Goal: Register for event/course

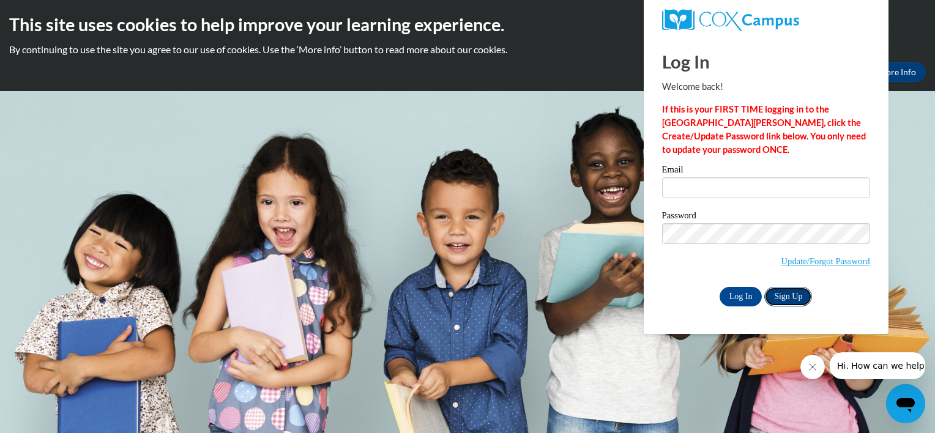
click at [776, 294] on link "Sign Up" at bounding box center [788, 297] width 48 height 20
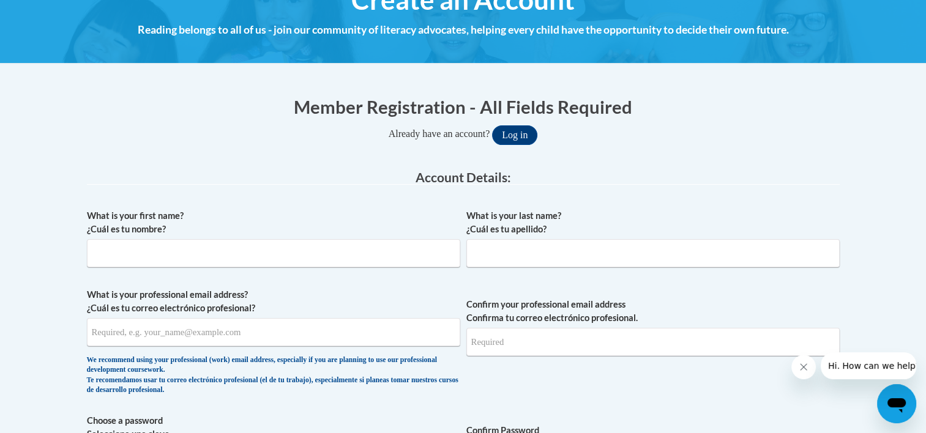
scroll to position [184, 0]
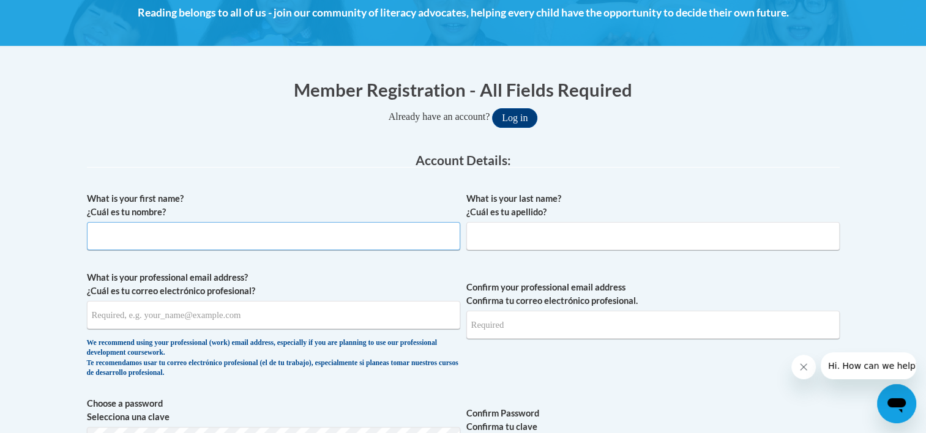
click at [273, 245] on input "What is your first name? ¿Cuál es tu nombre?" at bounding box center [273, 236] width 373 height 28
type input "Christina"
type input "Millard-Halburnt"
type input "cmillard6@yahoo.com"
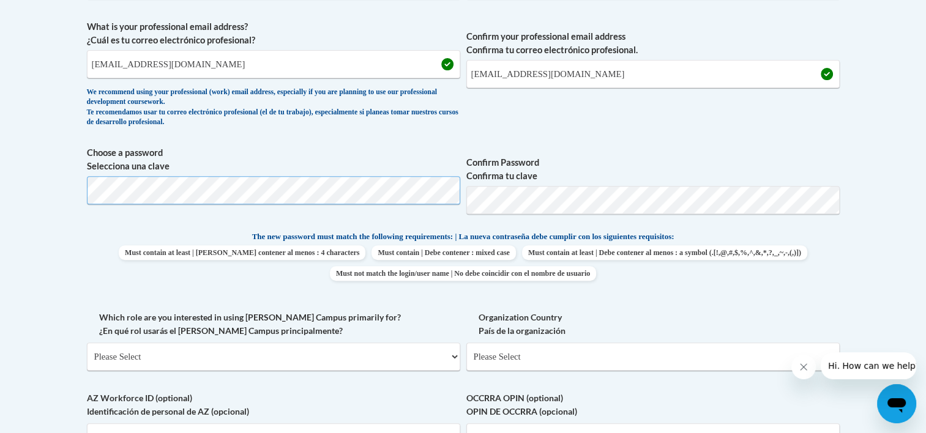
scroll to position [551, 0]
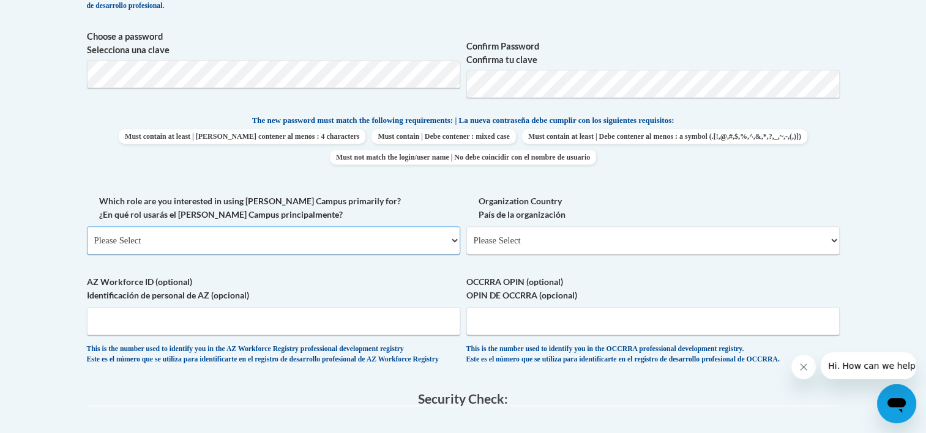
click at [455, 240] on select "Please Select College/University | Colegio/Universidad Community/Nonprofit Part…" at bounding box center [273, 240] width 373 height 28
select select "fbf2d438-af2f-41f8-98f1-81c410e29de3"
click at [87, 226] on select "Please Select College/University | Colegio/Universidad Community/Nonprofit Part…" at bounding box center [273, 240] width 373 height 28
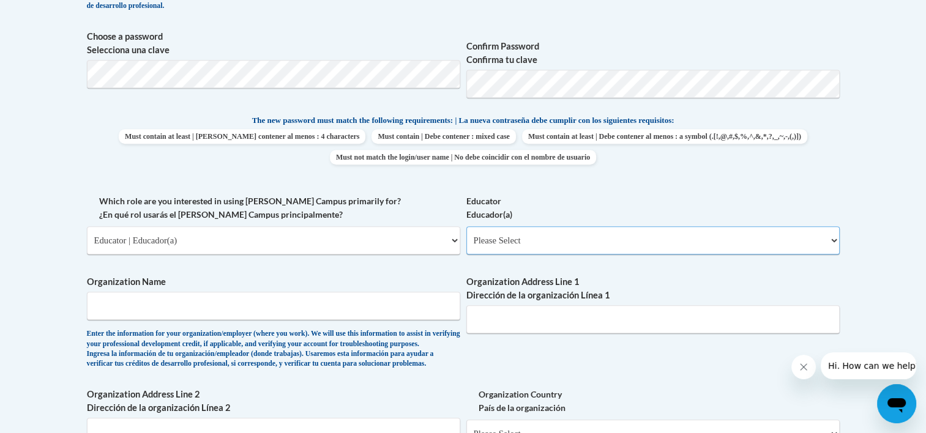
click at [511, 243] on select "Please Select Early Learning/Daycare Teacher/Family Home Care Provider | Maestr…" at bounding box center [652, 240] width 373 height 28
select select "8e40623d-54d0-45cd-9f92-5df65cd3f8cf"
click at [466, 226] on select "Please Select Early Learning/Daycare Teacher/Family Home Care Provider | Maestr…" at bounding box center [652, 240] width 373 height 28
click at [391, 314] on input "Organization Name" at bounding box center [273, 306] width 373 height 28
click at [376, 271] on div "What is your first name? ¿Cuál es tu nombre? Christina What is your last name? …" at bounding box center [463, 194] width 752 height 751
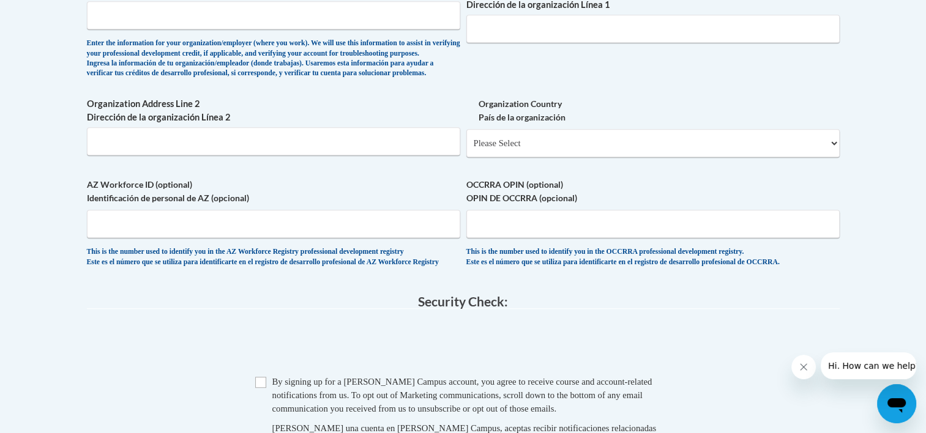
scroll to position [1040, 0]
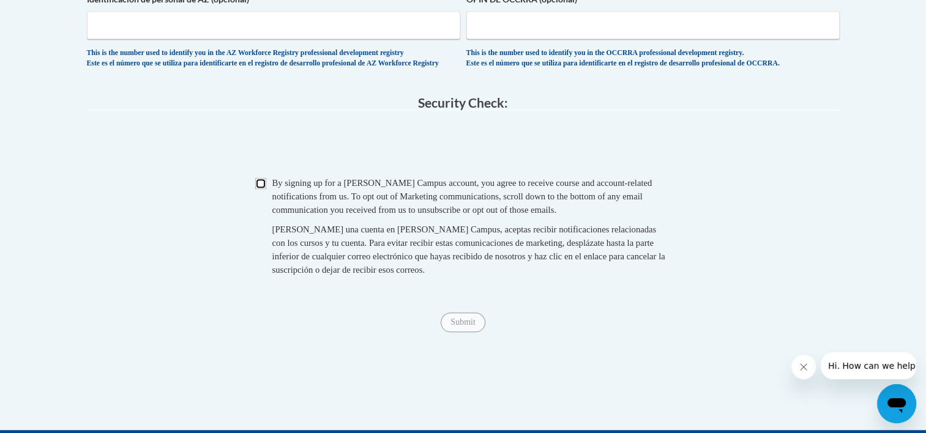
click at [259, 189] on input "Checkbox" at bounding box center [260, 183] width 11 height 11
checkbox input "true"
click at [456, 332] on input "Submit" at bounding box center [462, 323] width 44 height 20
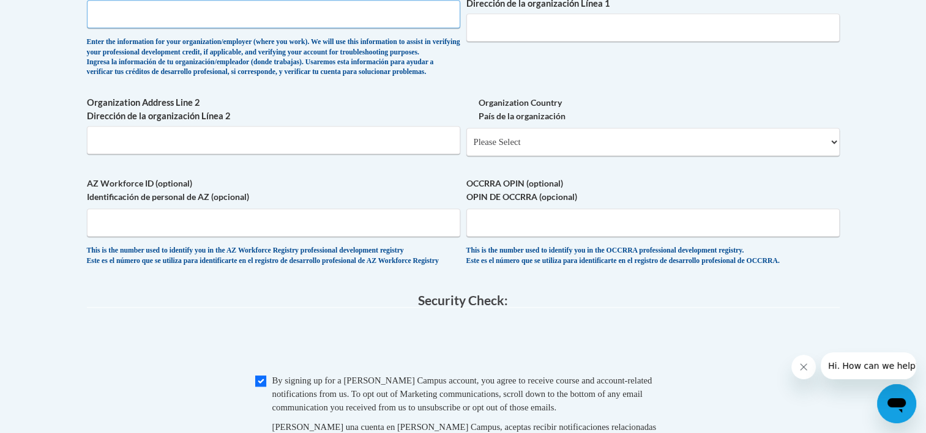
scroll to position [598, 0]
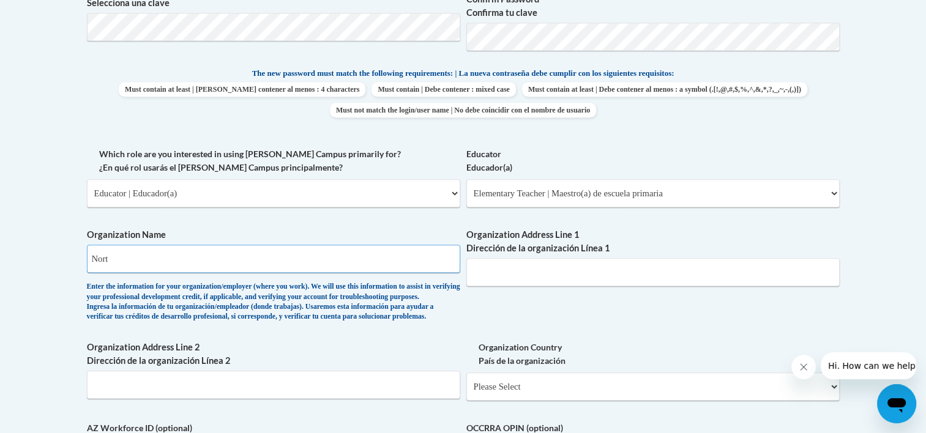
type input "Northridge Local Schools"
click at [568, 272] on input "Organization Address Line 1 Dirección de la organización Línea 1" at bounding box center [652, 272] width 373 height 28
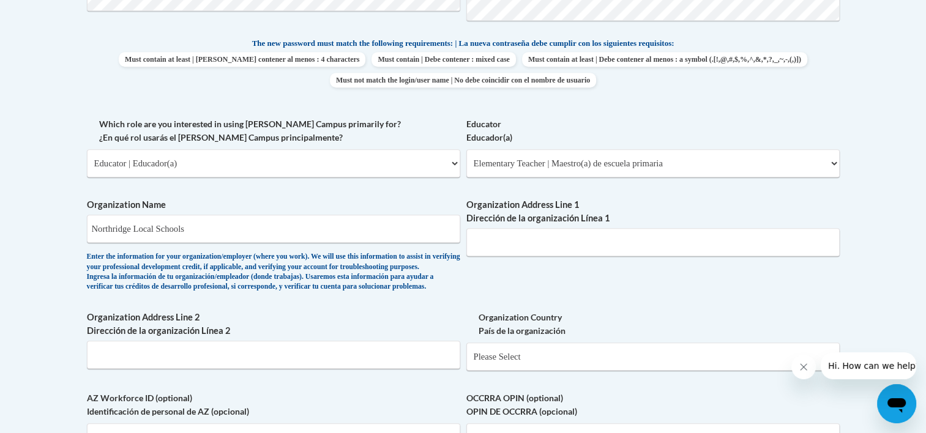
scroll to position [475, 0]
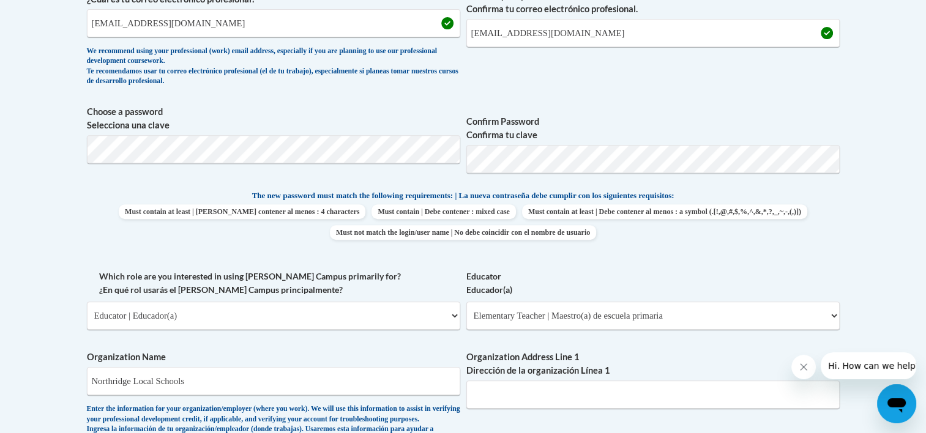
click at [333, 354] on label "Organization Name" at bounding box center [273, 357] width 373 height 13
click at [333, 367] on input "Northridge Local Schools" at bounding box center [273, 381] width 373 height 28
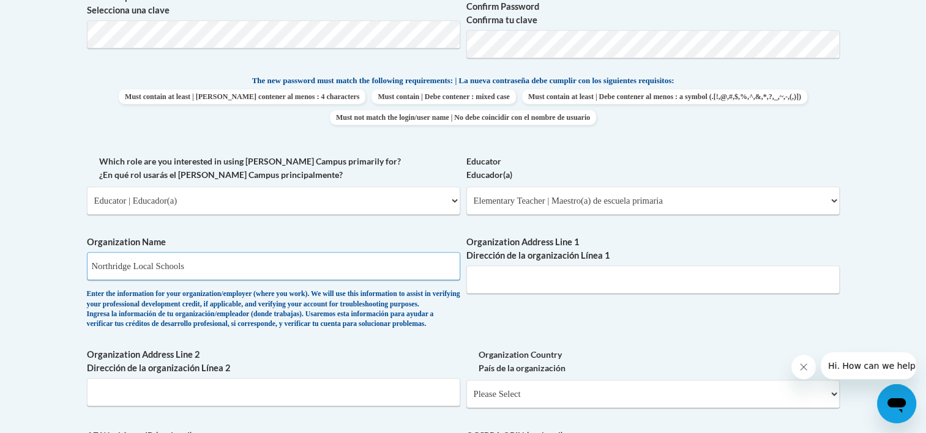
scroll to position [659, 0]
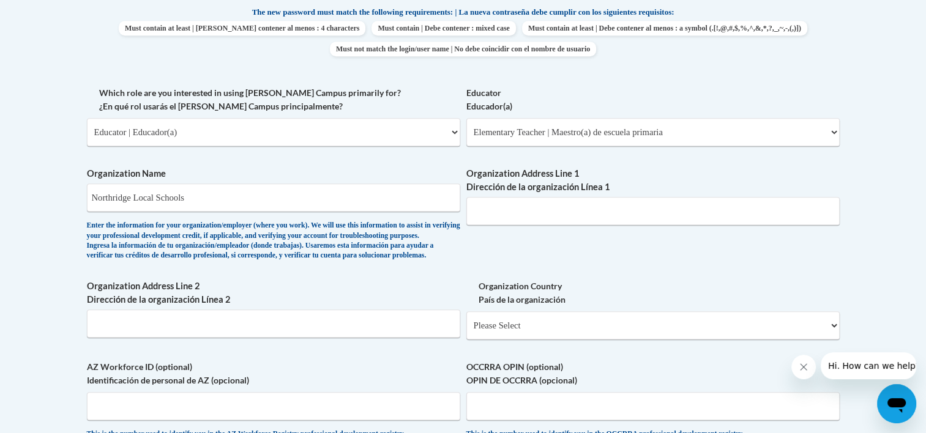
click at [519, 251] on div "What is your first name? ¿Cuál es tu nombre? Christina What is your last name? …" at bounding box center [463, 86] width 752 height 751
click at [479, 213] on input "Organization Address Line 1 Dirección de la organización Línea 1" at bounding box center [652, 211] width 373 height 28
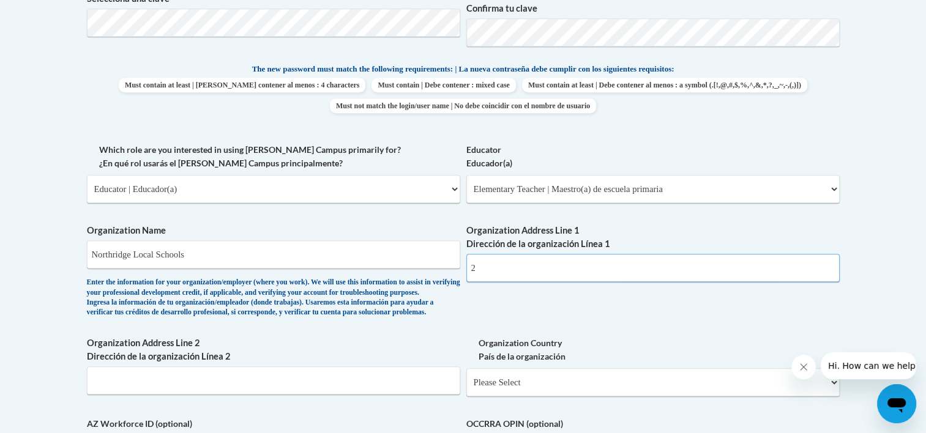
scroll to position [598, 0]
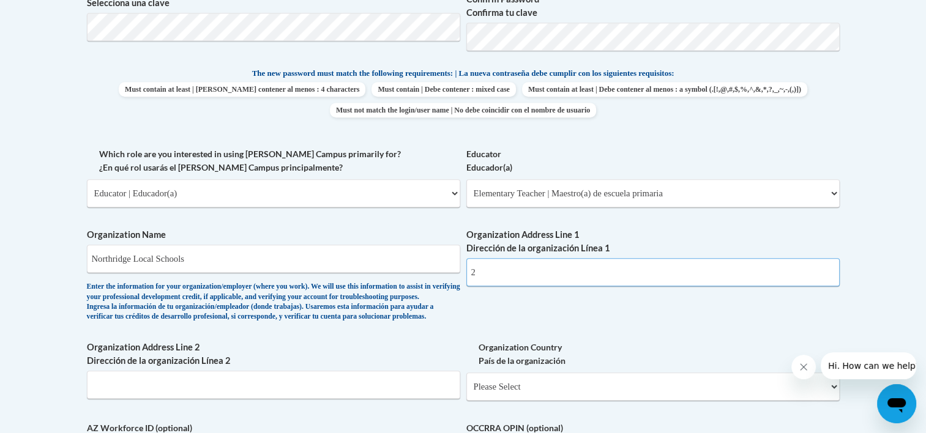
type input "2"
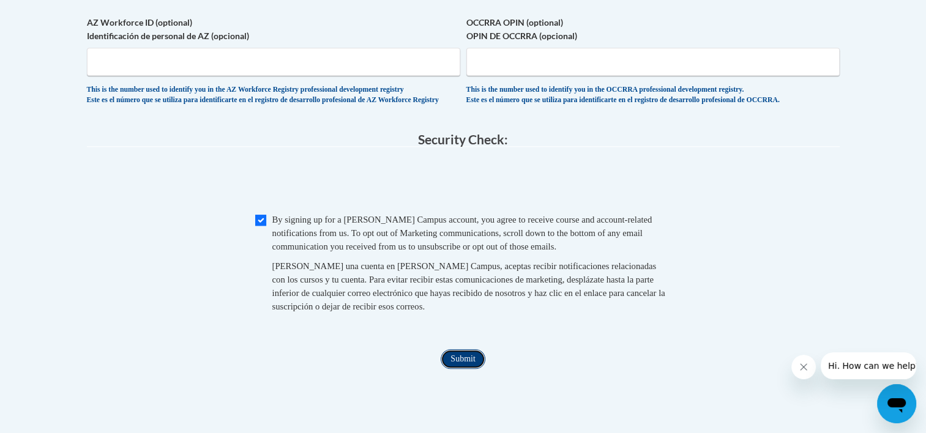
click at [473, 369] on input "Submit" at bounding box center [462, 359] width 44 height 20
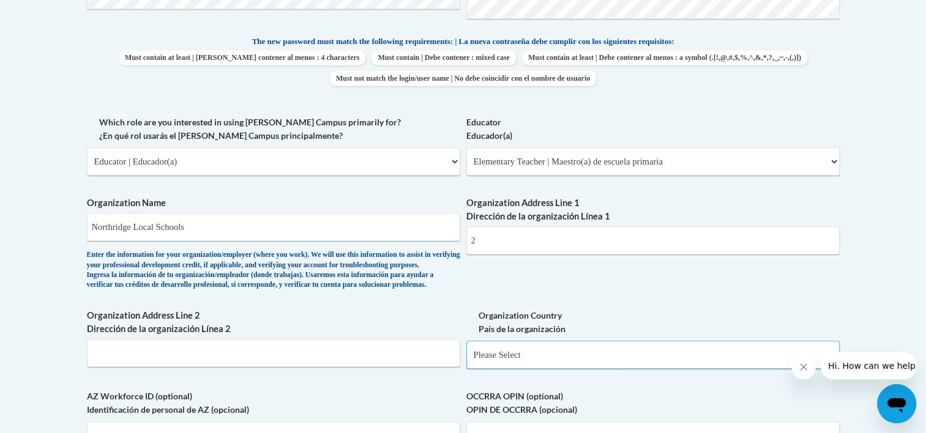
scroll to position [745, 0]
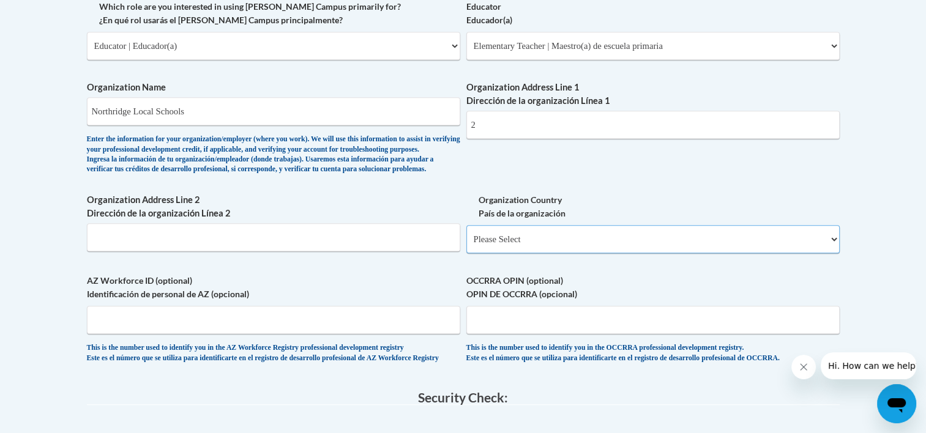
click at [558, 253] on select "Please Select United States | Estados Unidos Outside of the United States | Fue…" at bounding box center [652, 239] width 373 height 28
select select "ad49bcad-a171-4b2e-b99c-48b446064914"
click at [466, 245] on select "Please Select United States | Estados Unidos Outside of the United States | Fue…" at bounding box center [652, 239] width 373 height 28
select select
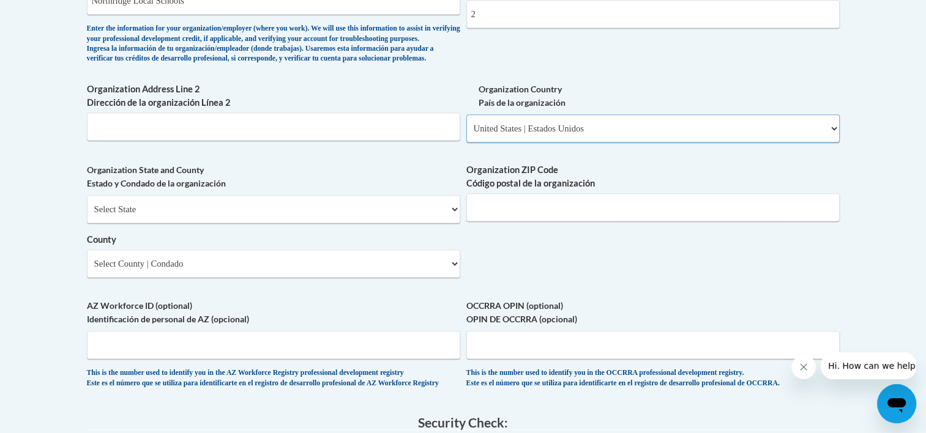
scroll to position [867, 0]
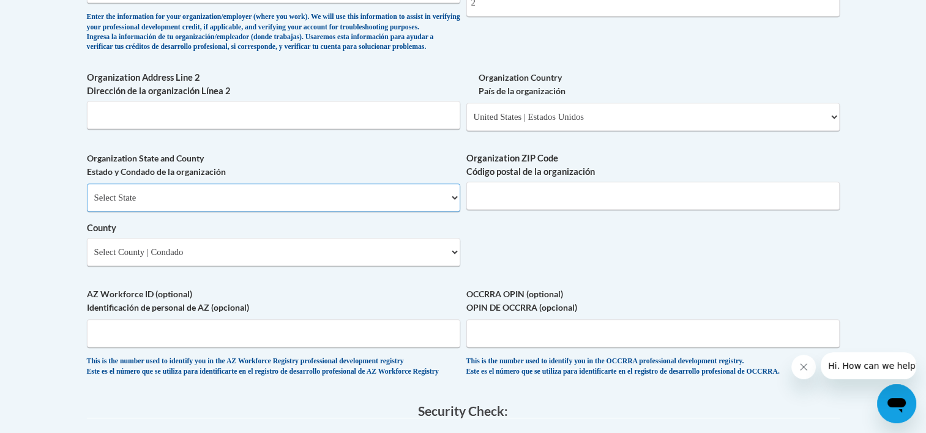
click at [280, 212] on select "Select State Alabama Alaska Arizona Arkansas California Colorado Connecticut De…" at bounding box center [273, 198] width 373 height 28
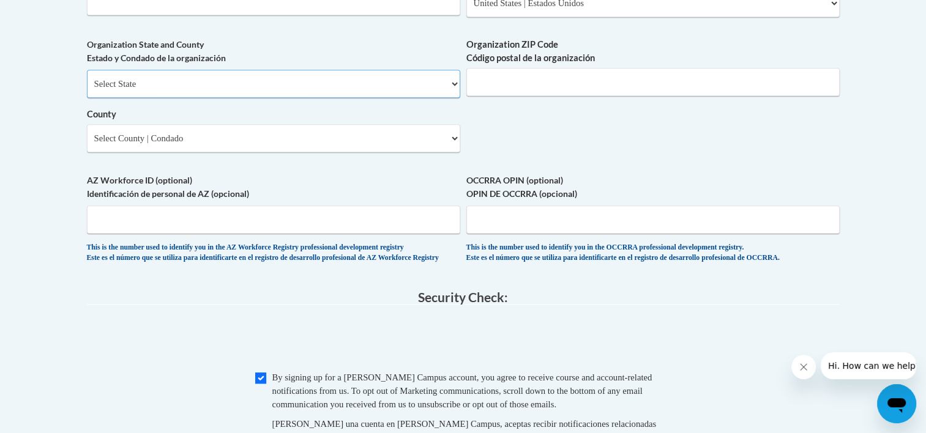
scroll to position [929, 0]
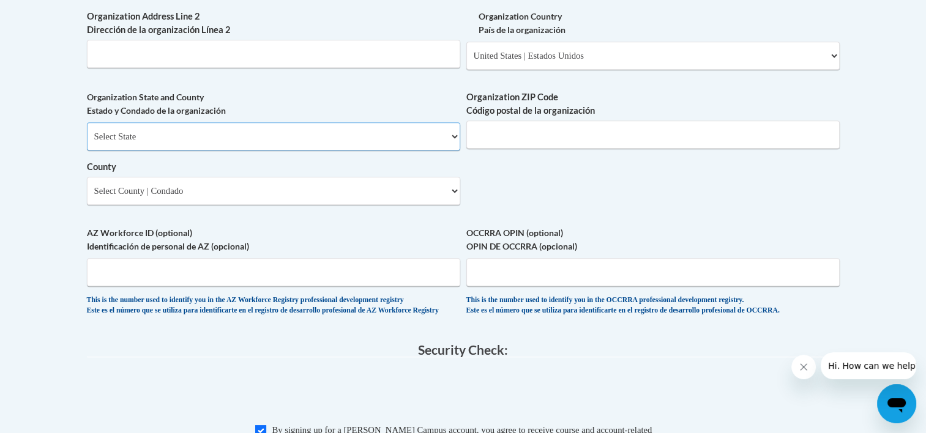
click at [237, 150] on select "Select State Alabama Alaska Arizona Arkansas California Colorado Connecticut De…" at bounding box center [273, 136] width 373 height 28
select select "Ohio"
click at [87, 142] on select "Select State Alabama Alaska Arizona Arkansas California Colorado Connecticut De…" at bounding box center [273, 136] width 373 height 28
click at [182, 205] on select "County" at bounding box center [273, 191] width 373 height 28
click at [195, 205] on select "Select County Adams Allen Ashland Ashtabula Athens Auglaize Belmont Brown Butle…" at bounding box center [273, 191] width 373 height 28
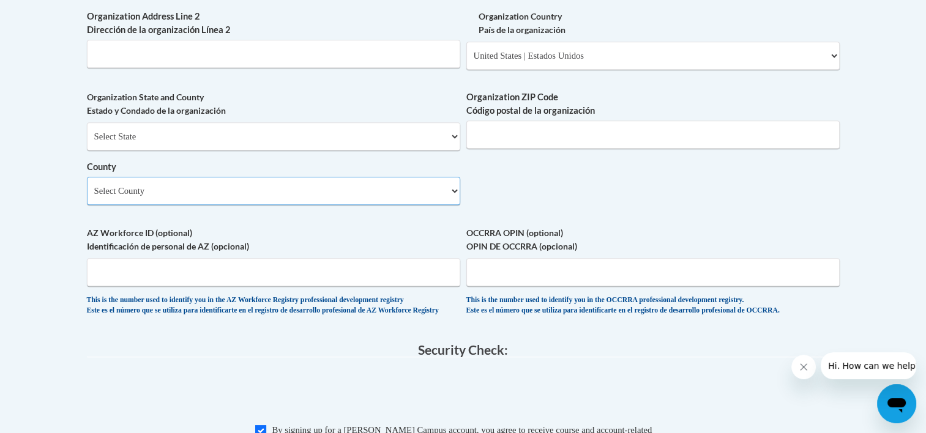
select select "Montgomery"
click at [87, 196] on select "Select County Adams Allen Ashland Ashtabula Athens Auglaize Belmont Brown Butle…" at bounding box center [273, 191] width 373 height 28
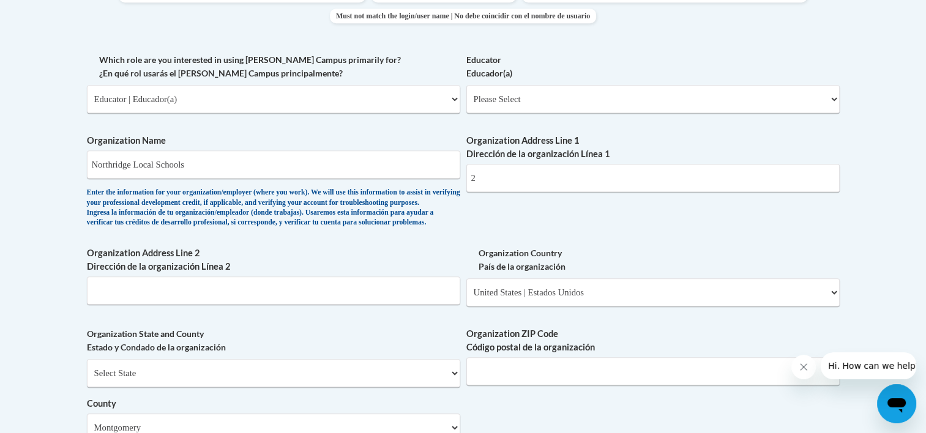
scroll to position [562, 0]
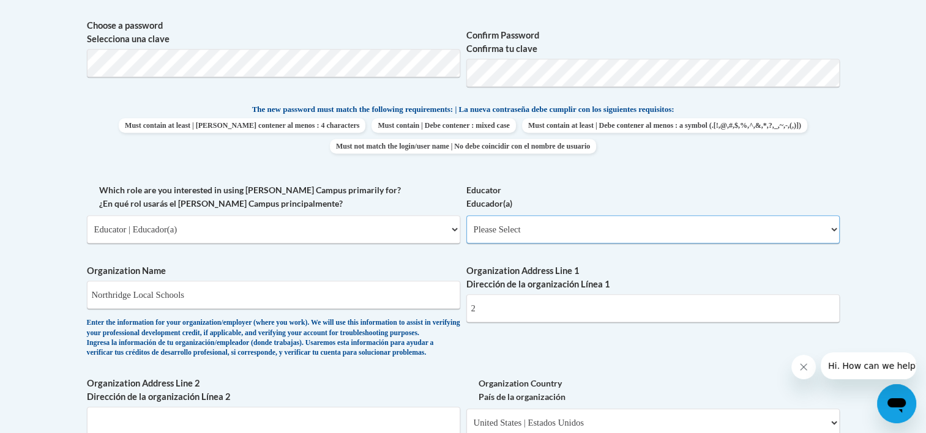
click at [516, 226] on select "Please Select Early Learning/Daycare Teacher/Family Home Care Provider | Maestr…" at bounding box center [652, 229] width 373 height 28
select select "8e40623d-54d0-45cd-9f92-5df65cd3f8cf"
click at [466, 215] on select "Please Select Early Learning/Daycare Teacher/Family Home Care Provider | Maestr…" at bounding box center [652, 229] width 373 height 28
select select "null"
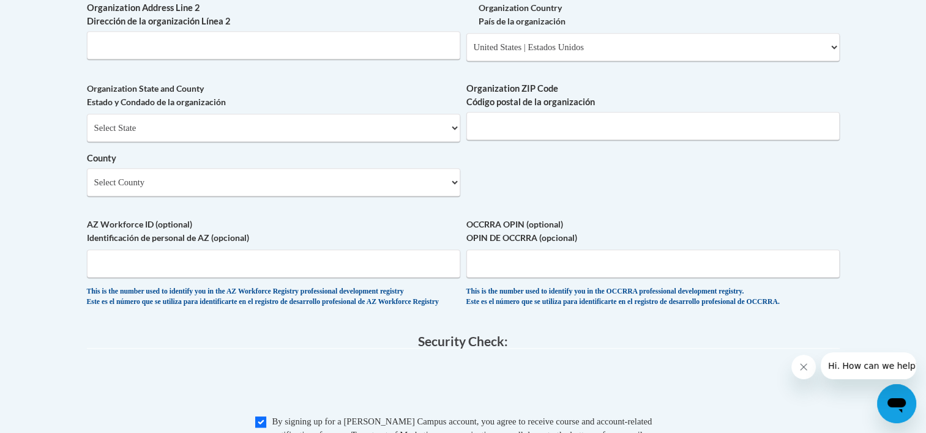
scroll to position [806, 0]
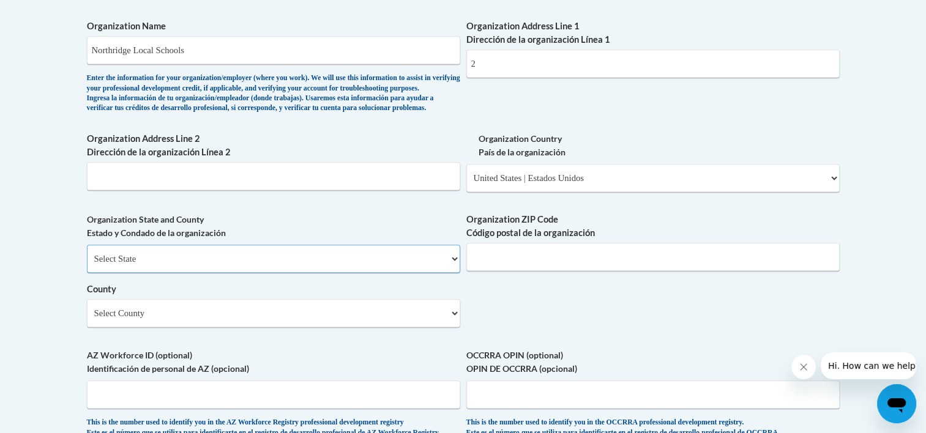
click at [354, 273] on select "Select State Alabama Alaska Arizona Arkansas California Colorado Connecticut De…" at bounding box center [273, 259] width 373 height 28
select select "Ohio"
click at [87, 264] on select "Select State Alabama Alaska Arizona Arkansas California Colorado Connecticut De…" at bounding box center [273, 259] width 373 height 28
click at [487, 270] on input "Organization ZIP Code Código postal de la organización" at bounding box center [652, 257] width 373 height 28
click at [434, 240] on label "Organization State and County Estado y Condado de la organización" at bounding box center [273, 226] width 373 height 27
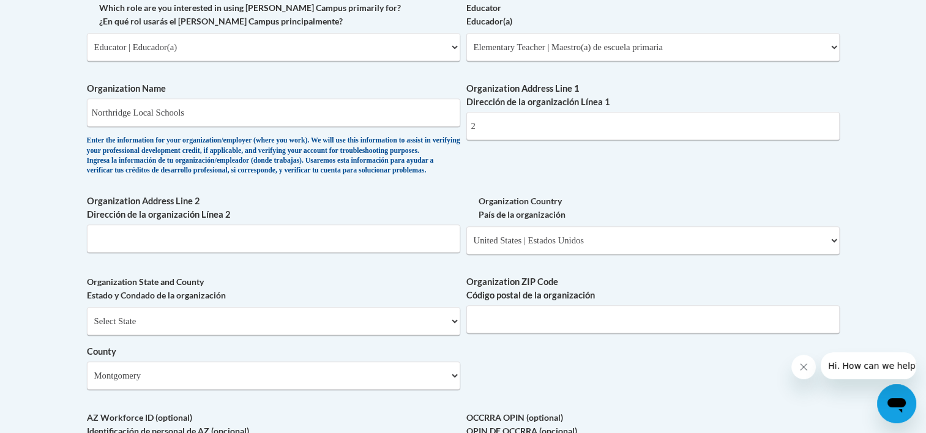
scroll to position [684, 0]
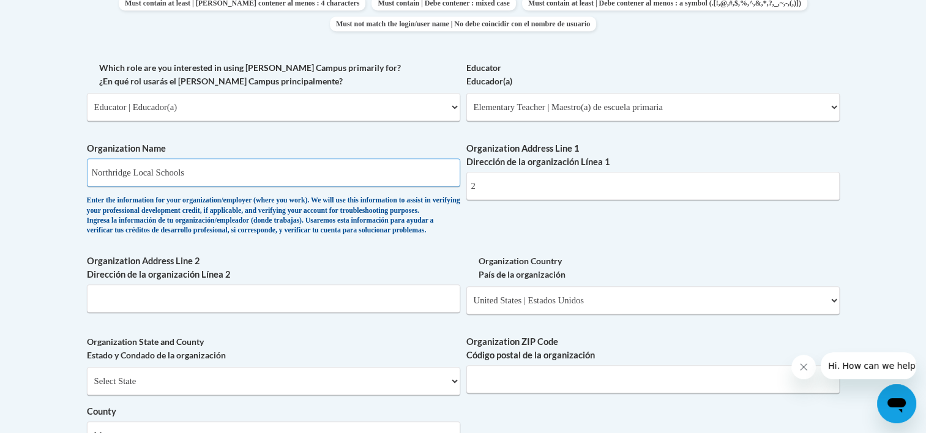
click at [405, 169] on input "Northridge Local Schools" at bounding box center [273, 172] width 373 height 28
click at [527, 393] on input "45449" at bounding box center [652, 379] width 373 height 28
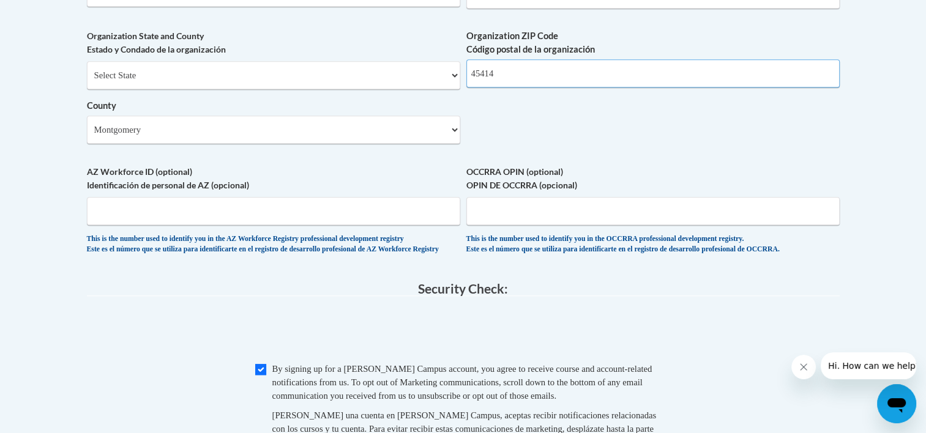
type input "45414"
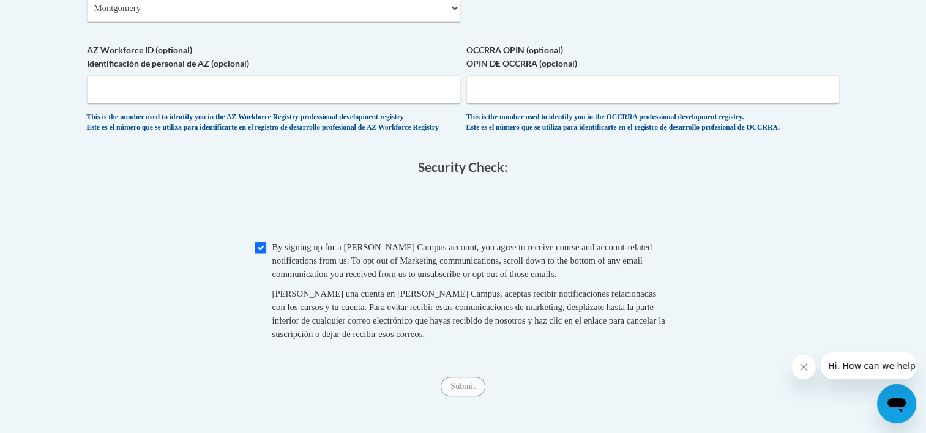
scroll to position [1112, 0]
click at [470, 396] on input "Submit" at bounding box center [462, 386] width 44 height 20
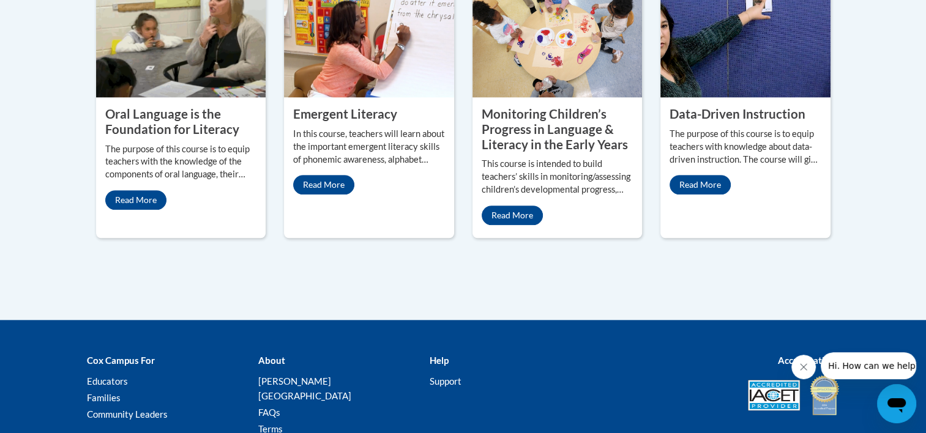
scroll to position [1260, 0]
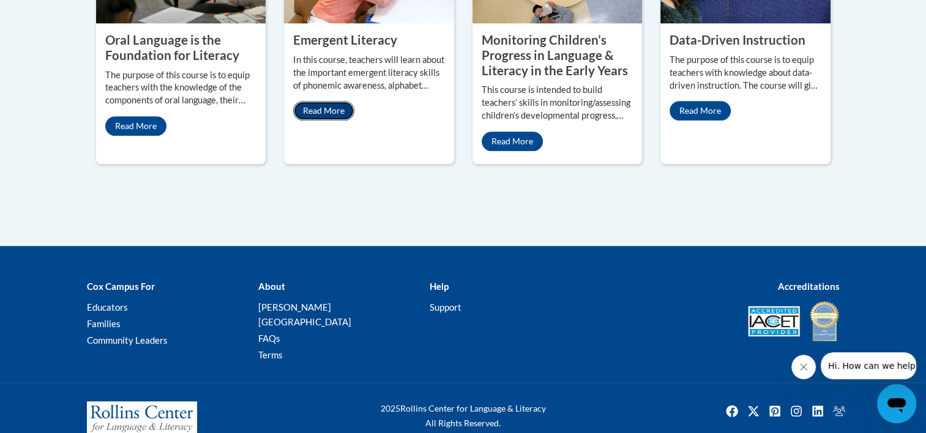
click at [327, 101] on link "Read More" at bounding box center [323, 111] width 61 height 20
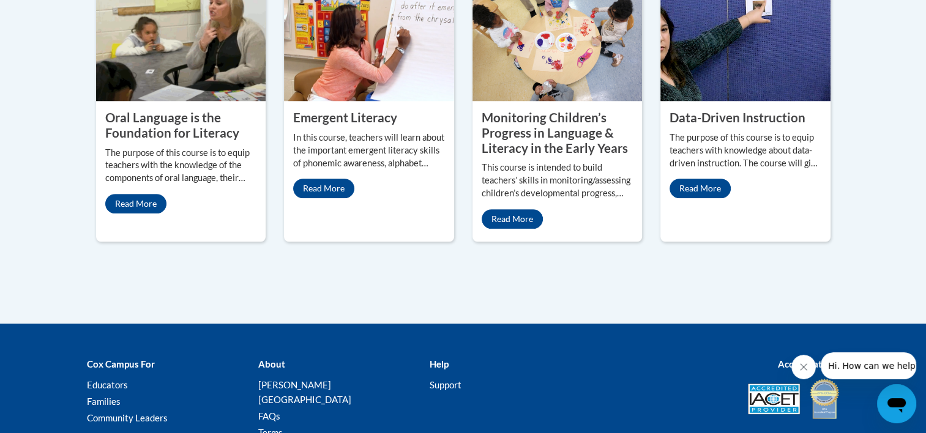
scroll to position [1138, 0]
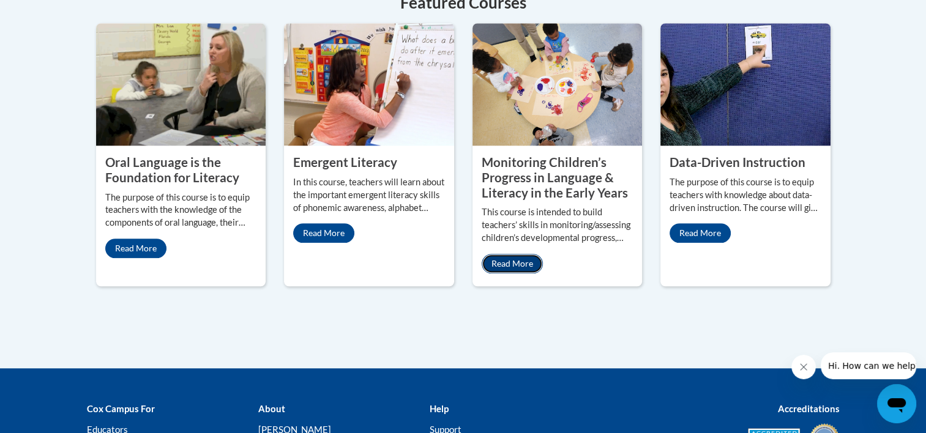
click at [496, 254] on link "Read More" at bounding box center [511, 264] width 61 height 20
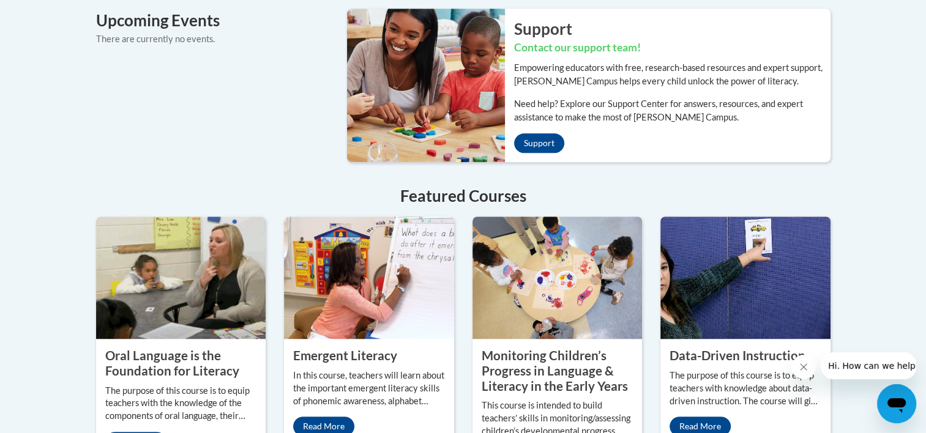
scroll to position [1015, 0]
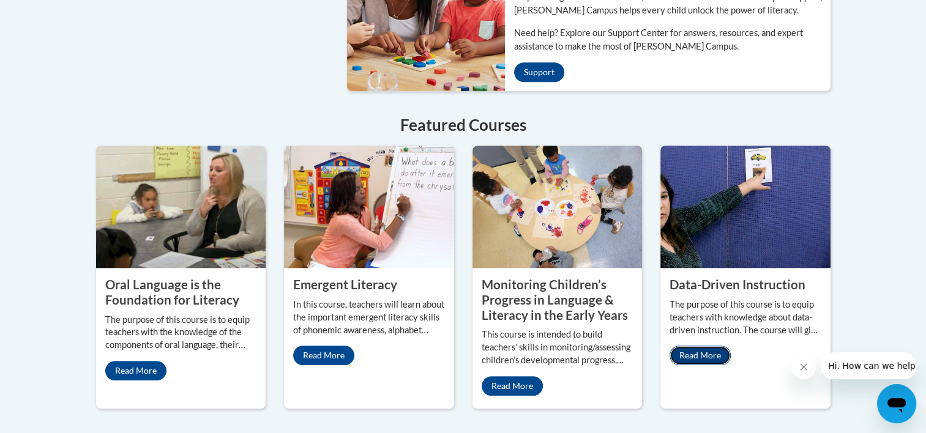
click at [710, 346] on link "Read More" at bounding box center [699, 356] width 61 height 20
click at [144, 361] on link "Read More" at bounding box center [135, 371] width 61 height 20
click at [130, 361] on link "Read More" at bounding box center [135, 371] width 61 height 20
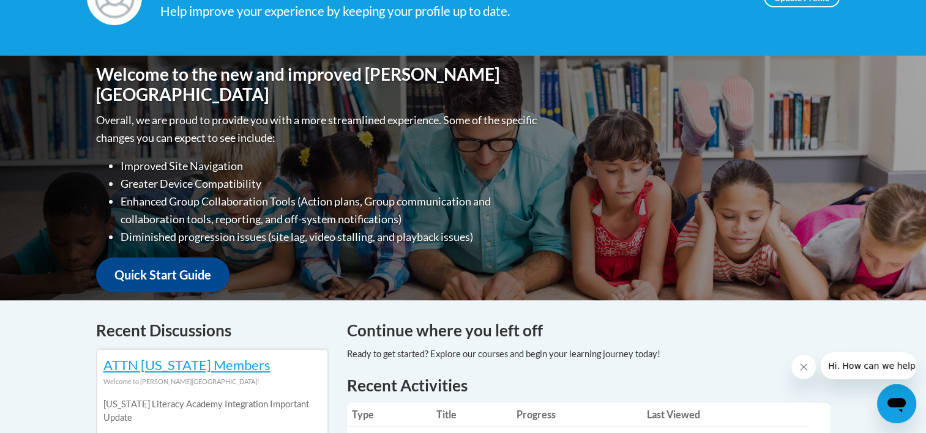
scroll to position [98, 0]
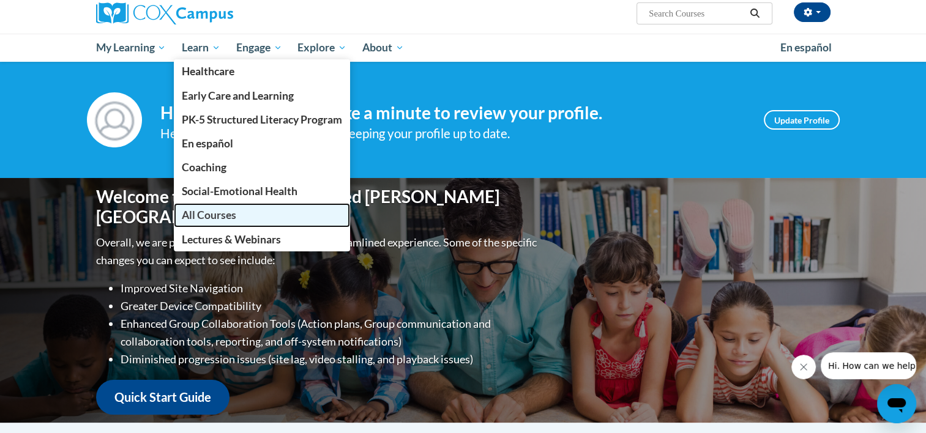
click at [208, 209] on span "All Courses" at bounding box center [209, 215] width 54 height 13
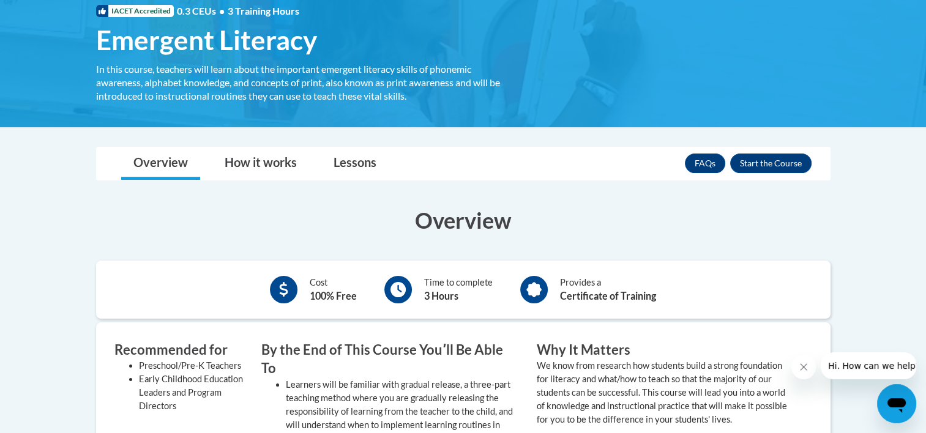
scroll to position [184, 0]
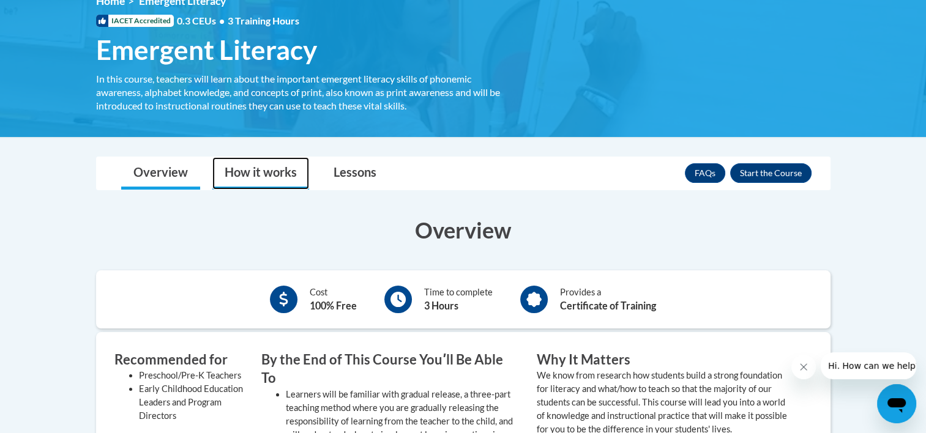
click at [253, 170] on link "How it works" at bounding box center [260, 173] width 97 height 32
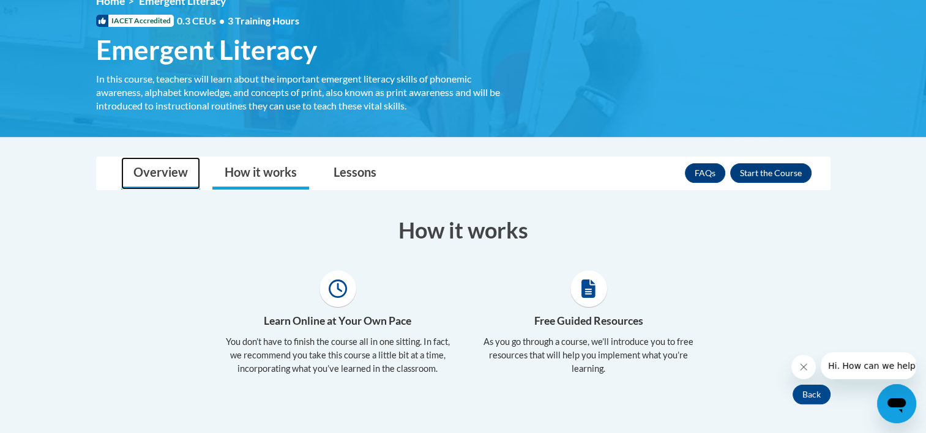
click at [165, 175] on link "Overview" at bounding box center [160, 173] width 79 height 32
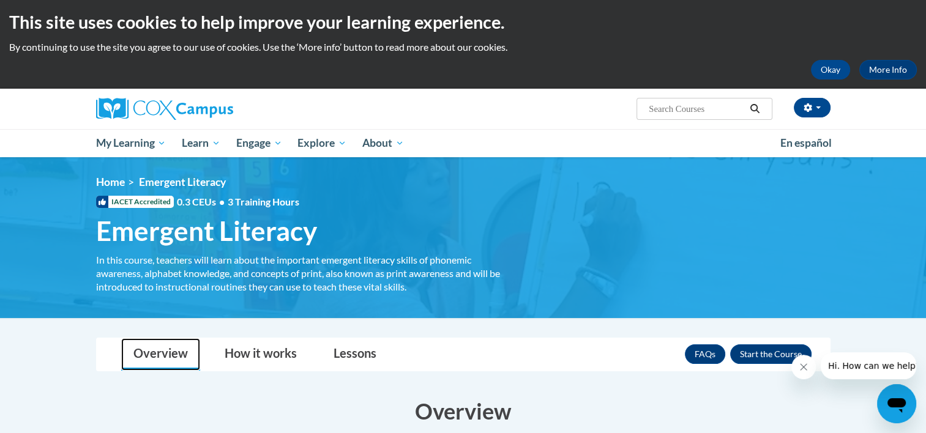
scroll to position [0, 0]
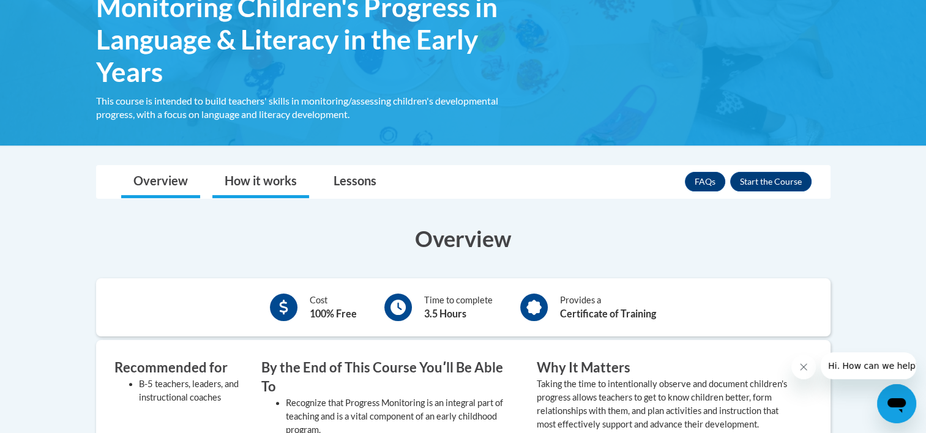
scroll to position [367, 0]
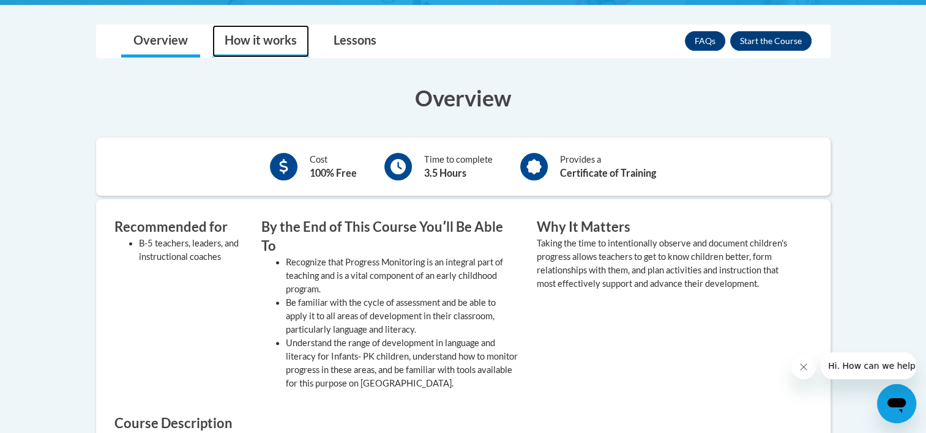
click at [275, 46] on link "How it works" at bounding box center [260, 41] width 97 height 32
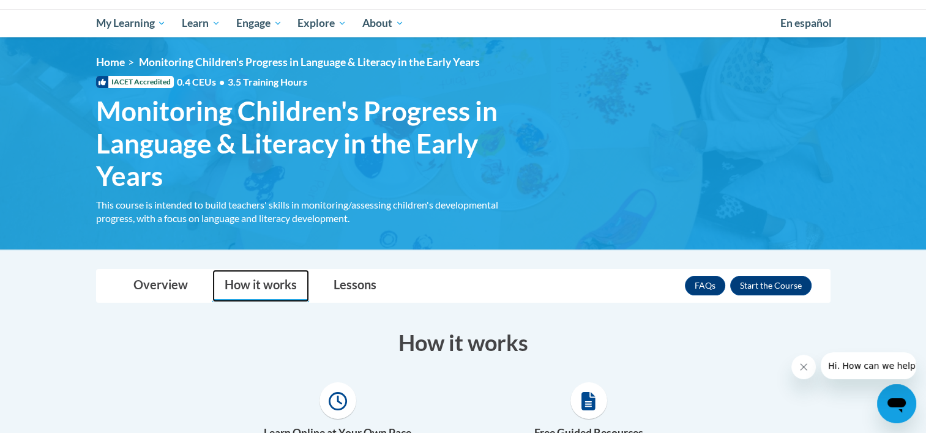
scroll to position [0, 0]
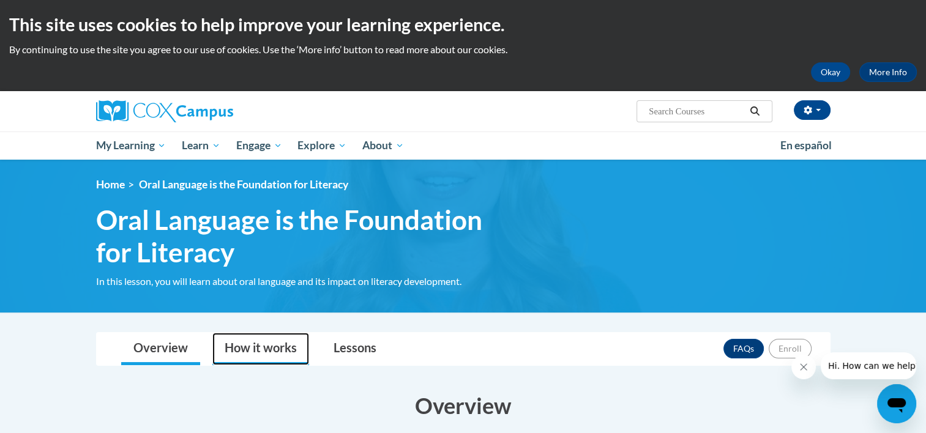
click at [216, 360] on link "How it works" at bounding box center [260, 349] width 97 height 32
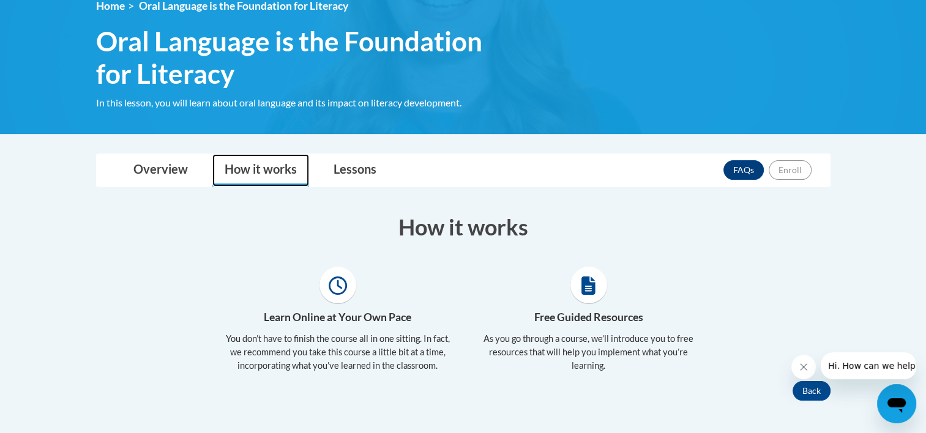
scroll to position [184, 0]
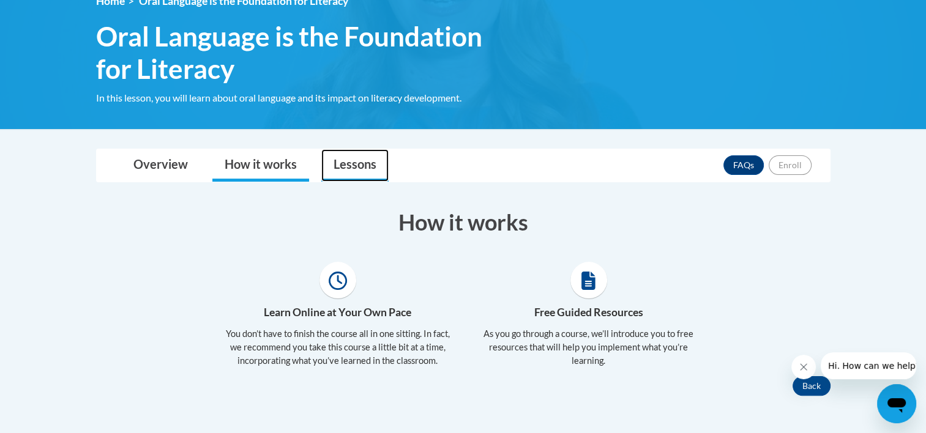
click at [341, 163] on link "Lessons" at bounding box center [354, 165] width 67 height 32
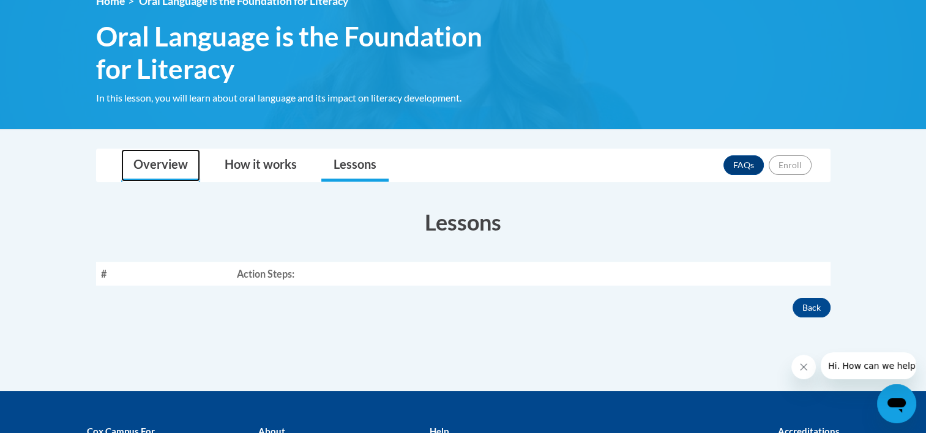
click at [181, 165] on link "Overview" at bounding box center [160, 165] width 79 height 32
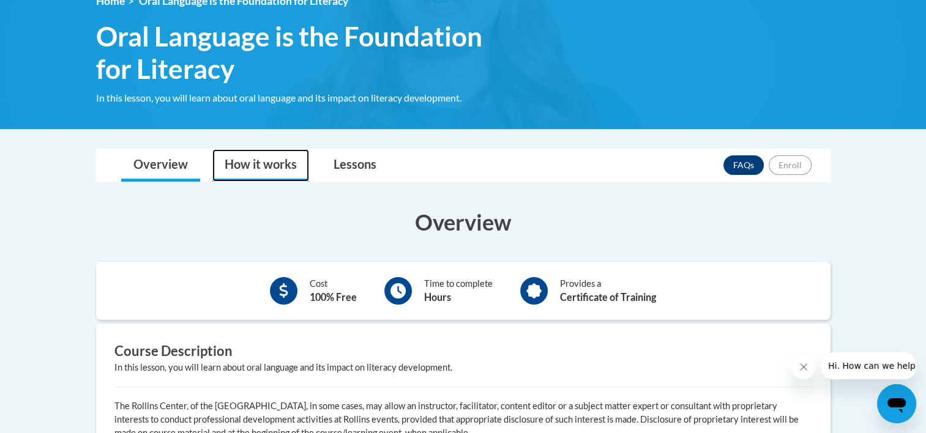
click at [269, 164] on link "How it works" at bounding box center [260, 165] width 97 height 32
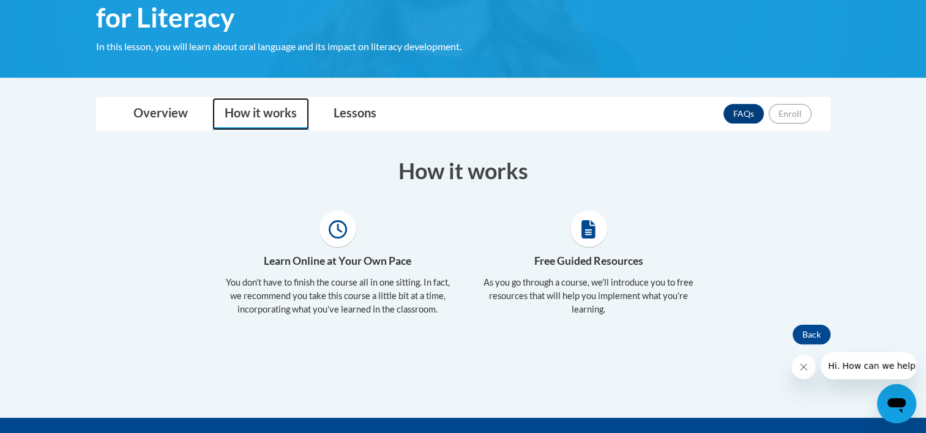
scroll to position [306, 0]
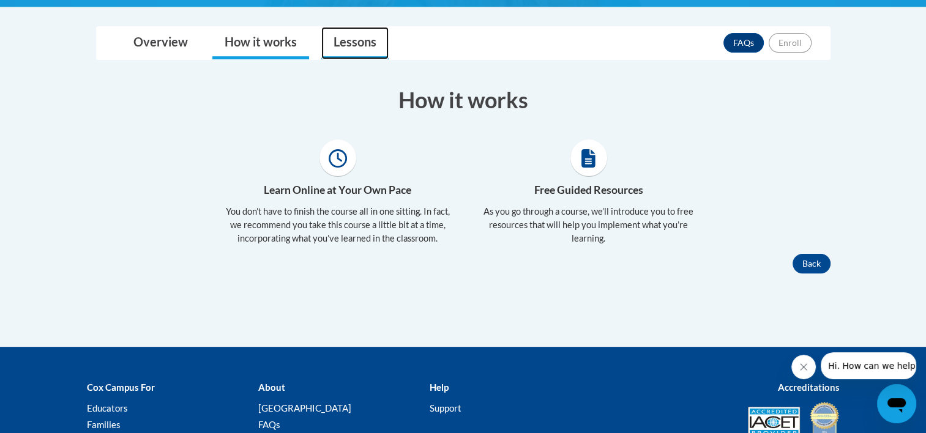
click at [343, 42] on link "Lessons" at bounding box center [354, 43] width 67 height 32
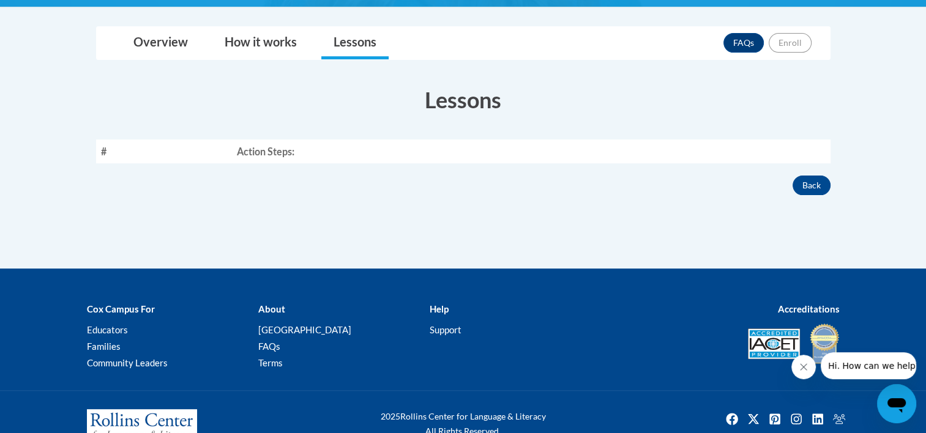
click at [341, 147] on th "Action Steps:" at bounding box center [531, 151] width 598 height 24
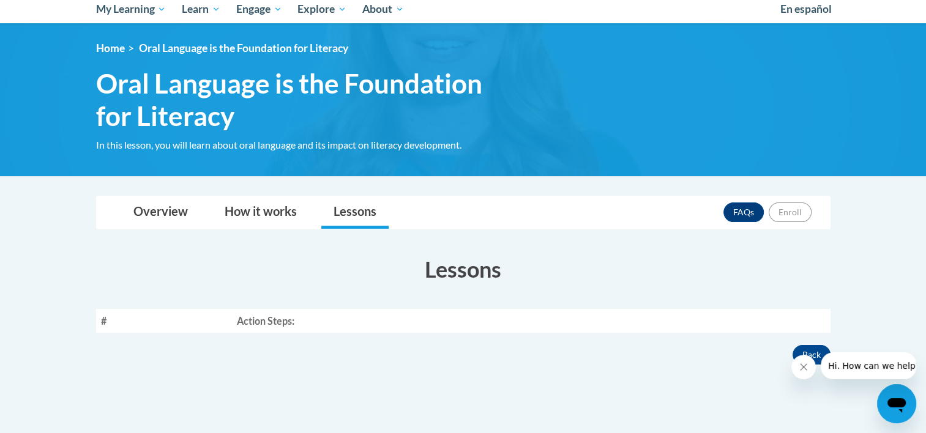
scroll to position [61, 0]
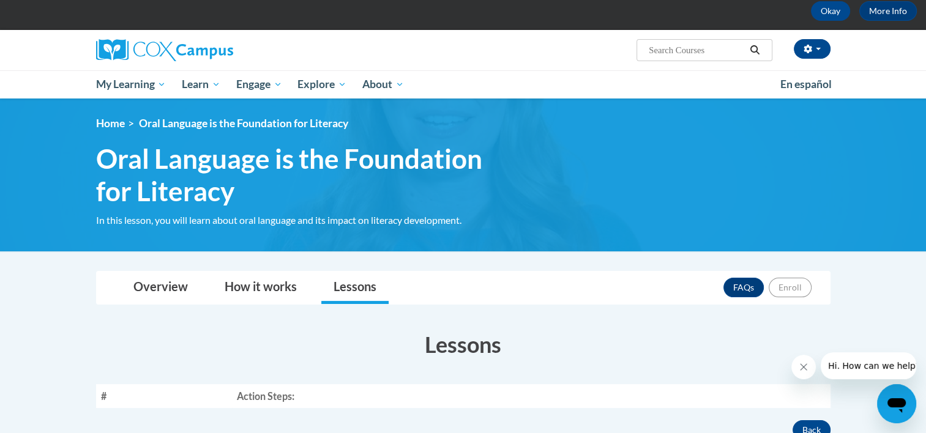
click at [195, 174] on span "Oral Language is the Foundation for Literacy" at bounding box center [307, 175] width 422 height 65
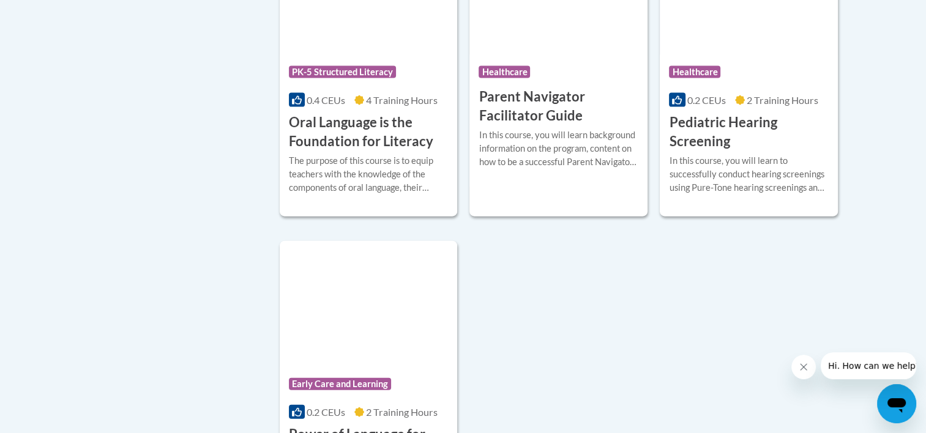
scroll to position [2630, 0]
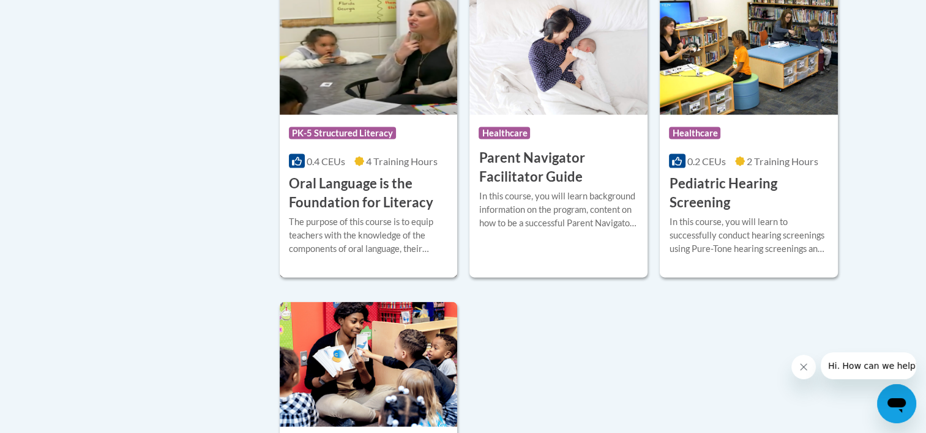
click at [323, 167] on span "0.4 CEUs" at bounding box center [325, 161] width 39 height 12
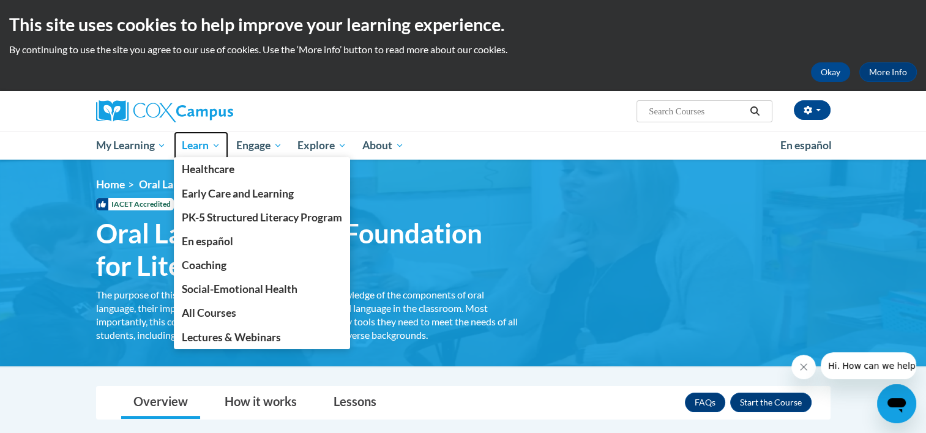
click at [215, 153] on link "Learn" at bounding box center [201, 146] width 54 height 28
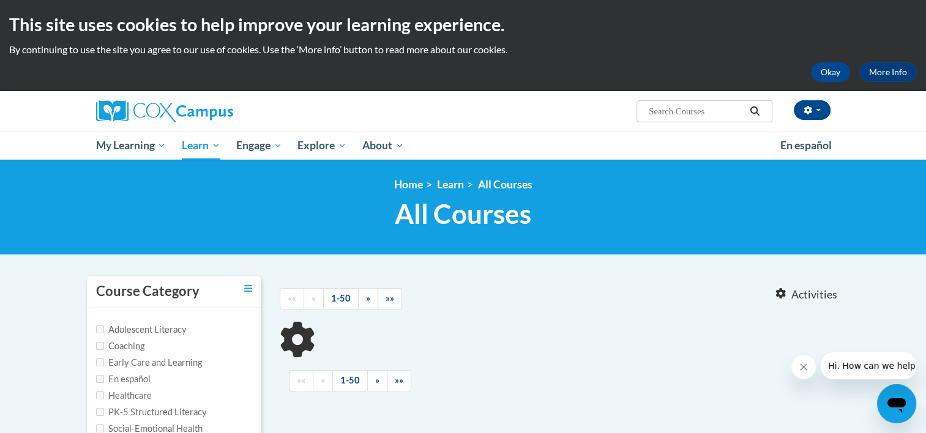
scroll to position [245, 0]
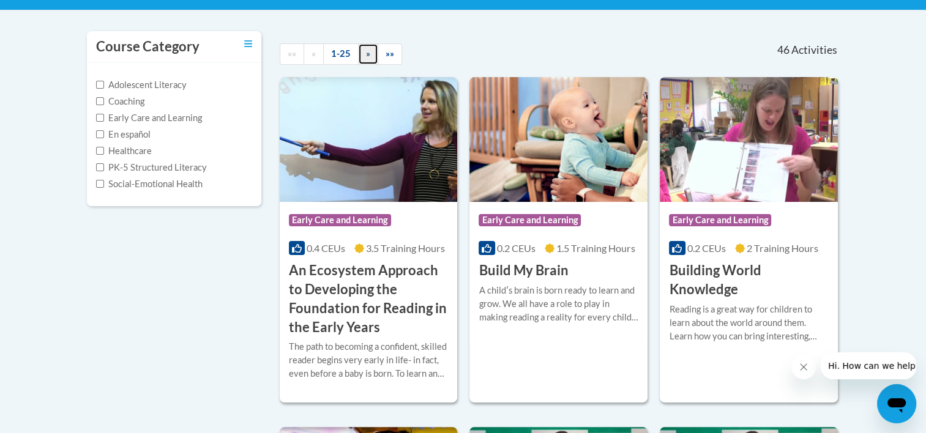
click at [362, 57] on link "»" at bounding box center [368, 53] width 20 height 21
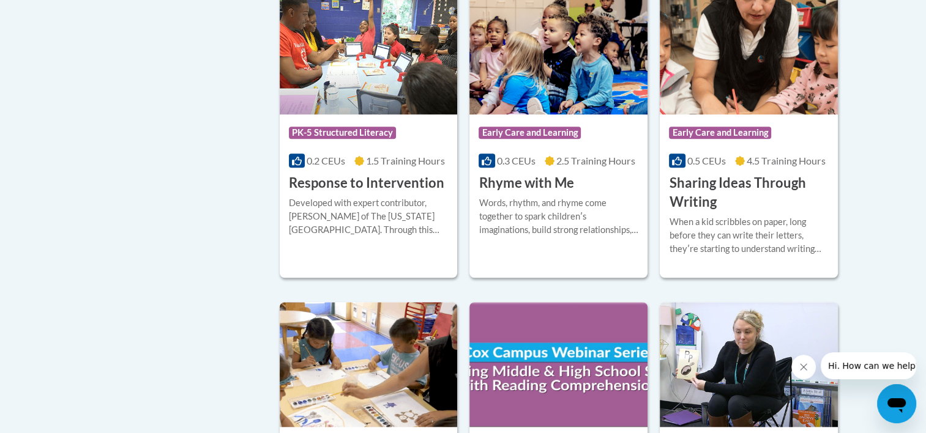
scroll to position [918, 0]
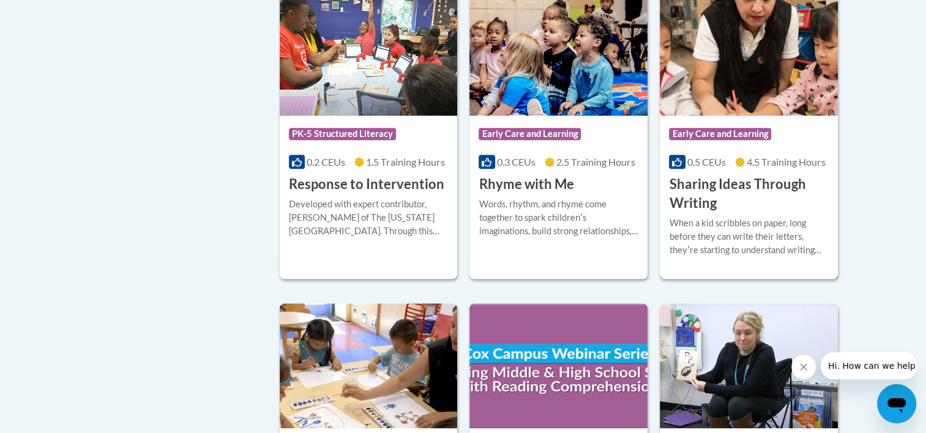
click at [717, 25] on img at bounding box center [748, 53] width 178 height 125
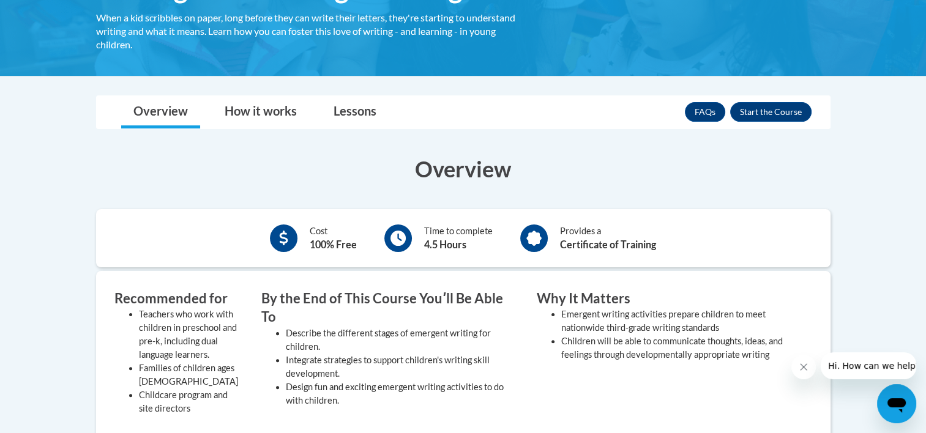
scroll to position [122, 0]
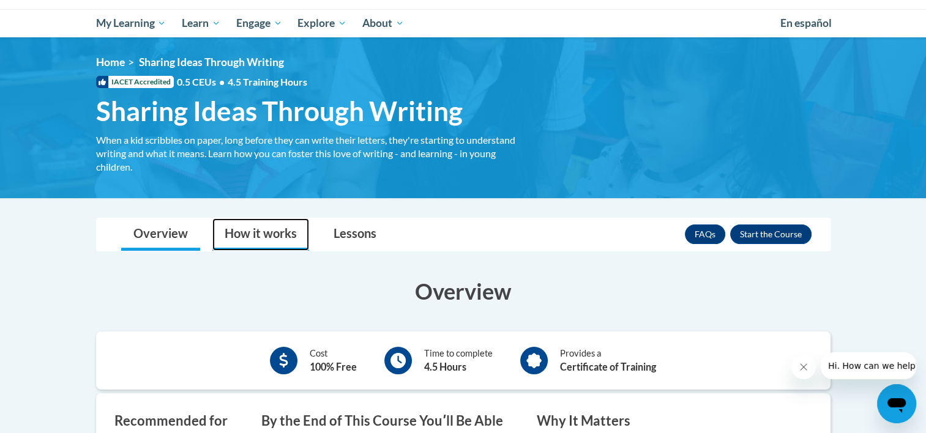
click at [277, 232] on link "How it works" at bounding box center [260, 234] width 97 height 32
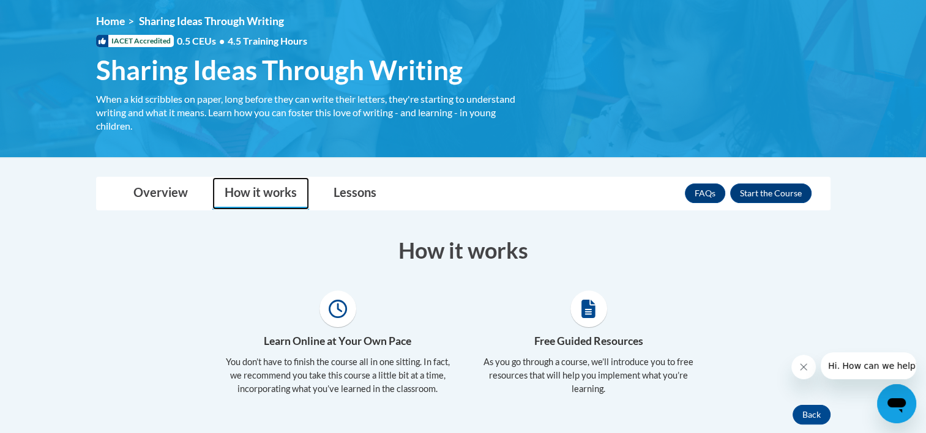
scroll to position [245, 0]
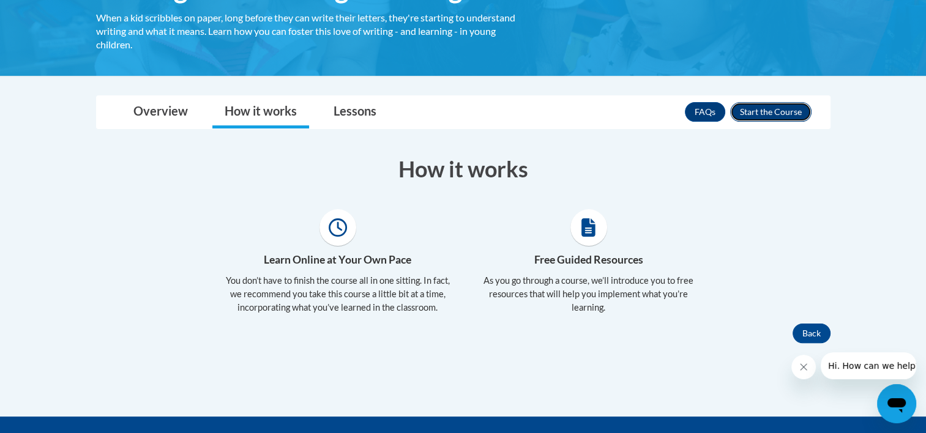
click at [765, 116] on button "Enroll" at bounding box center [770, 112] width 81 height 20
click at [363, 362] on div "× Close Course Enrollment Please select... × Close ×" at bounding box center [463, 255] width 771 height 321
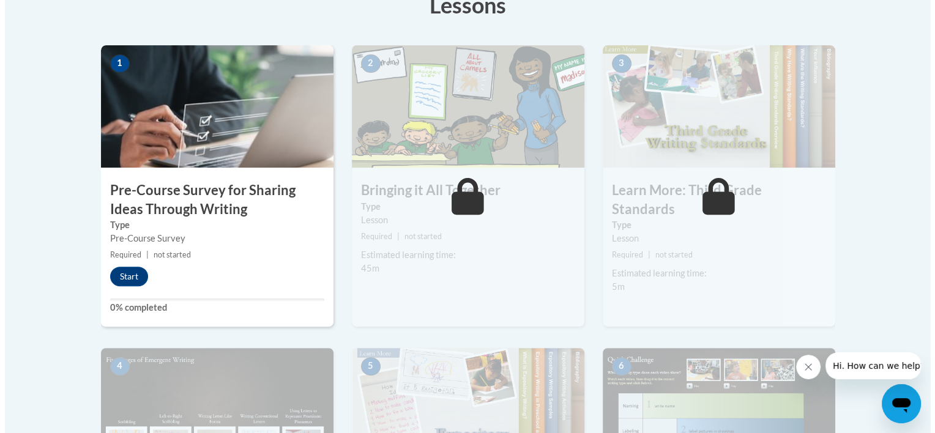
scroll to position [367, 0]
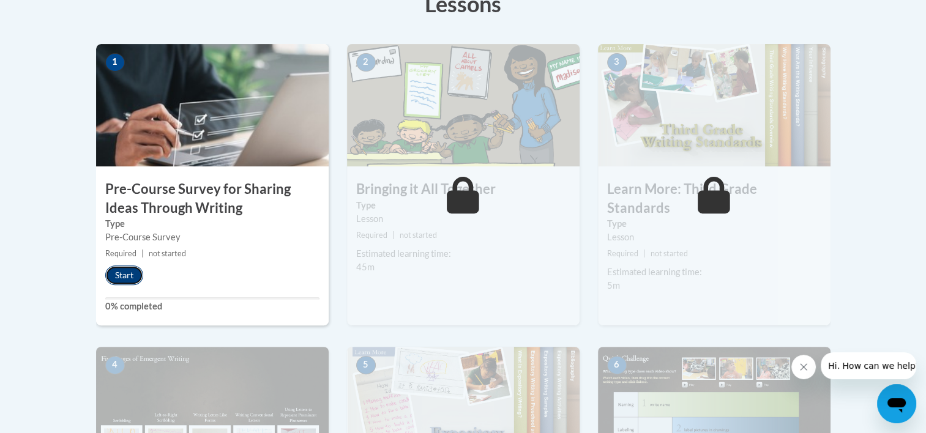
click at [125, 276] on button "Start" at bounding box center [124, 275] width 38 height 20
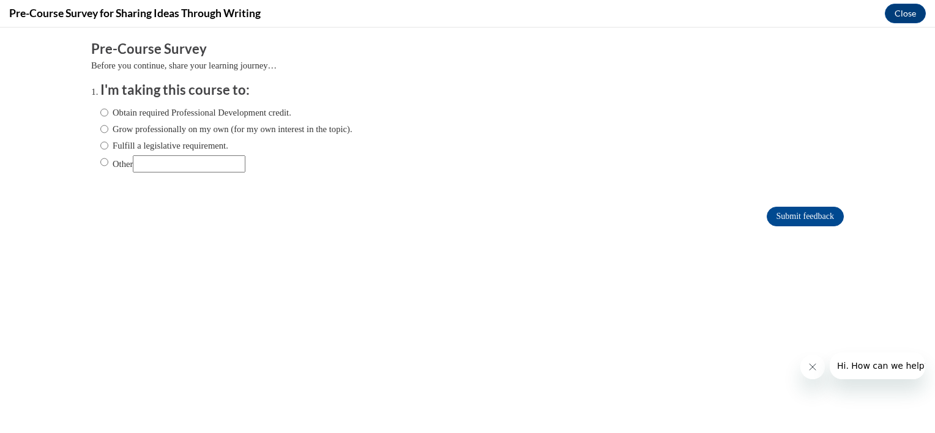
scroll to position [0, 0]
click at [100, 116] on input "Obtain required Professional Development credit." at bounding box center [104, 112] width 8 height 13
radio input "true"
click at [799, 215] on input "Submit feedback" at bounding box center [804, 217] width 77 height 20
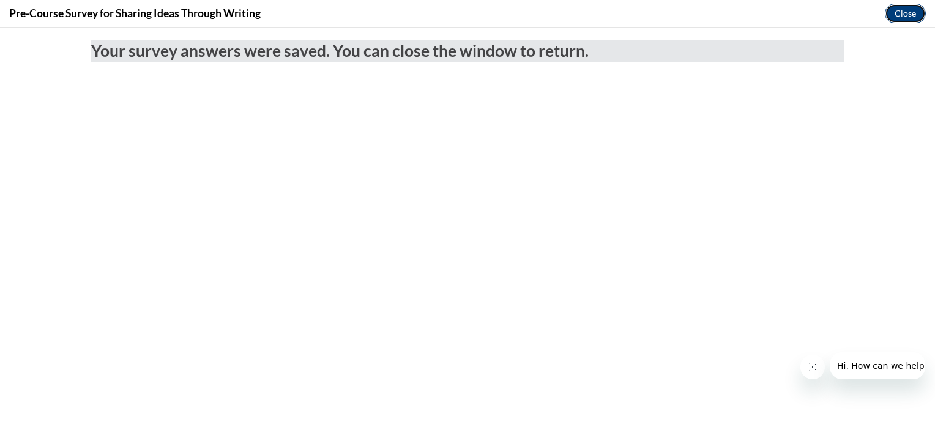
click at [918, 17] on button "Close" at bounding box center [905, 14] width 41 height 20
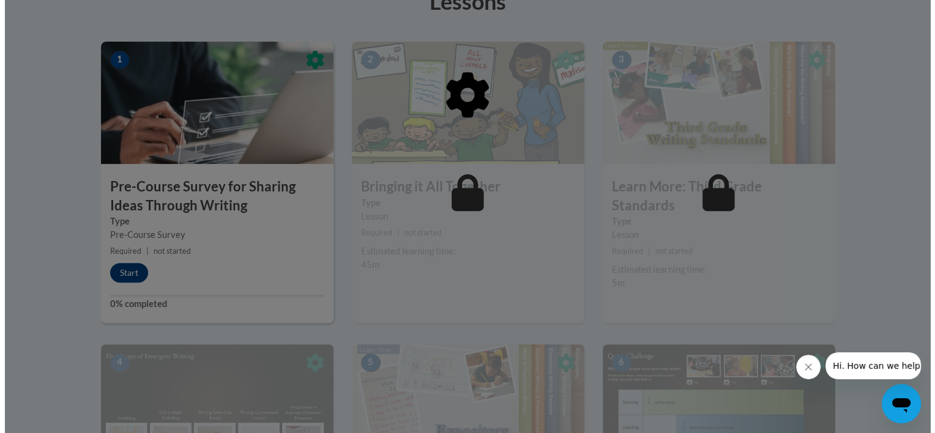
scroll to position [367, 0]
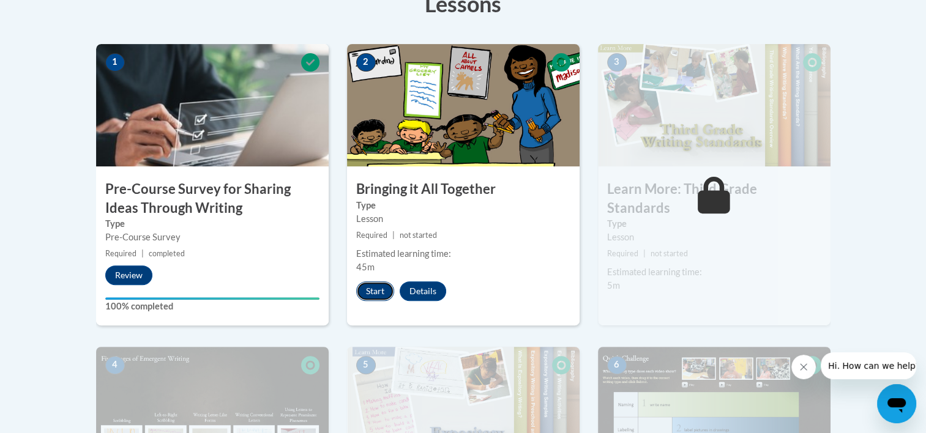
click at [364, 294] on button "Start" at bounding box center [375, 291] width 38 height 20
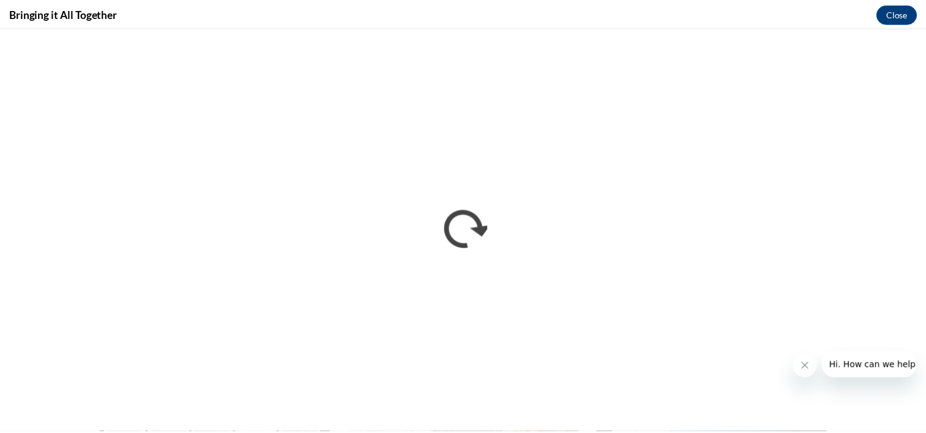
scroll to position [0, 0]
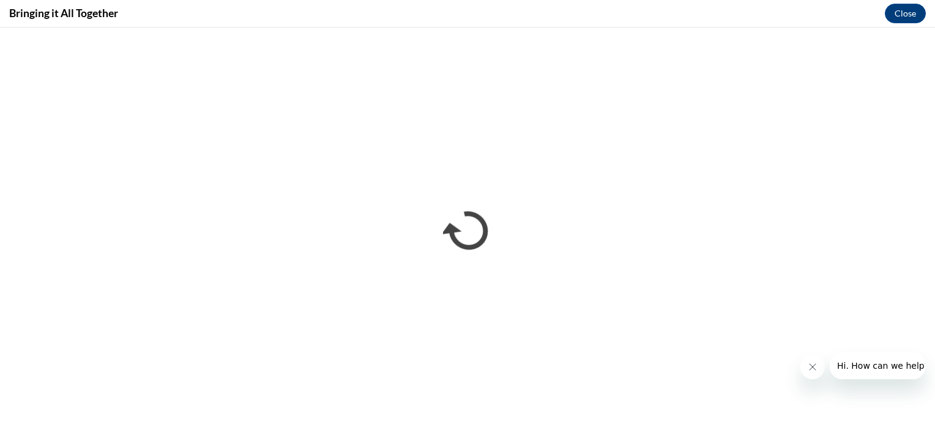
click at [805, 366] on button "Close message from company" at bounding box center [812, 367] width 24 height 24
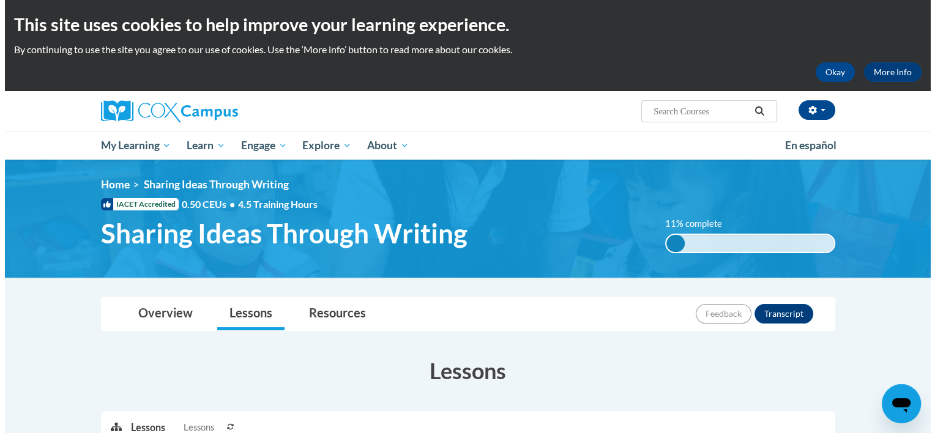
scroll to position [245, 0]
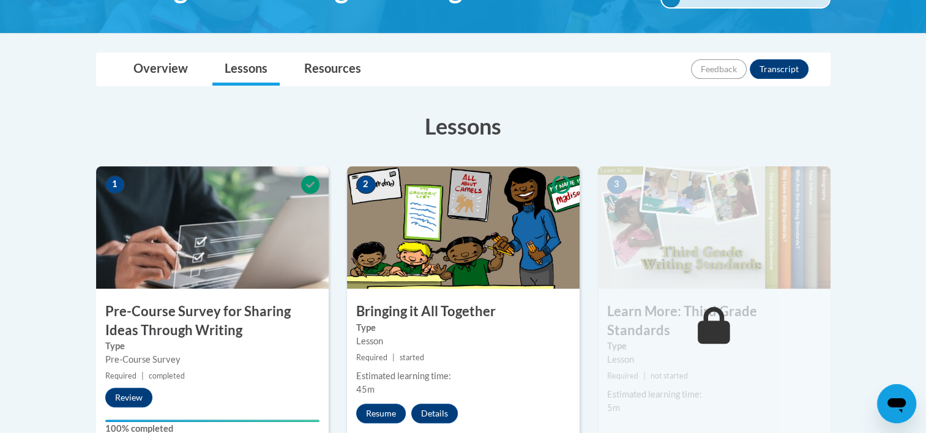
click at [436, 253] on img at bounding box center [463, 227] width 232 height 122
click at [377, 414] on button "Resume" at bounding box center [381, 414] width 50 height 20
